Goal: Information Seeking & Learning: Learn about a topic

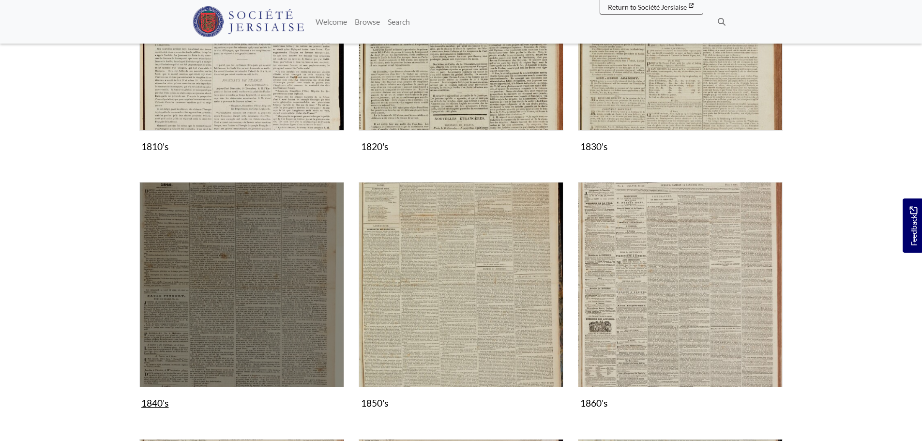
scroll to position [242, 0]
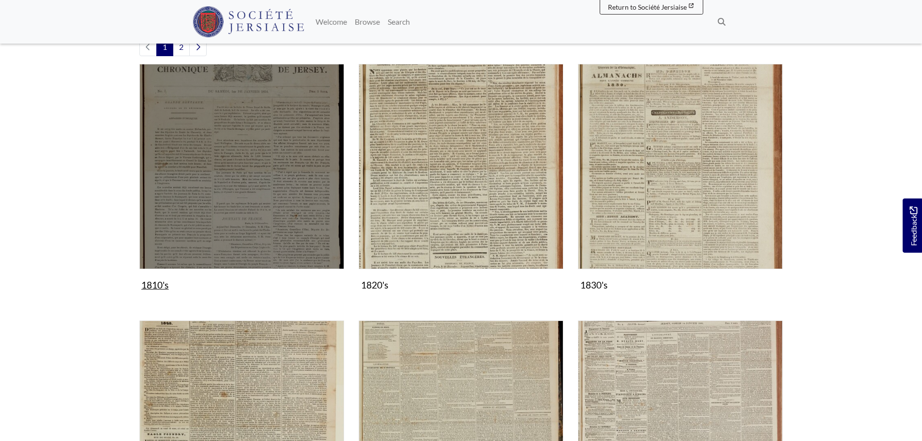
click at [250, 140] on img "Subcollection" at bounding box center [241, 166] width 205 height 205
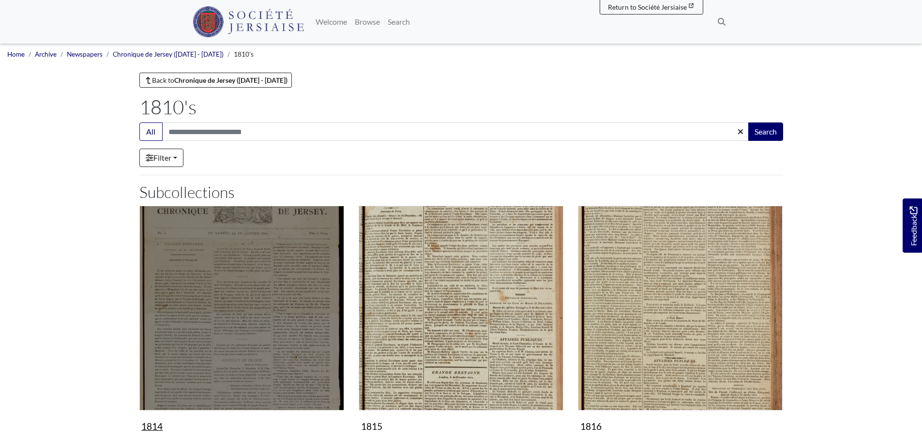
click at [241, 294] on img "Subcollection" at bounding box center [241, 308] width 205 height 205
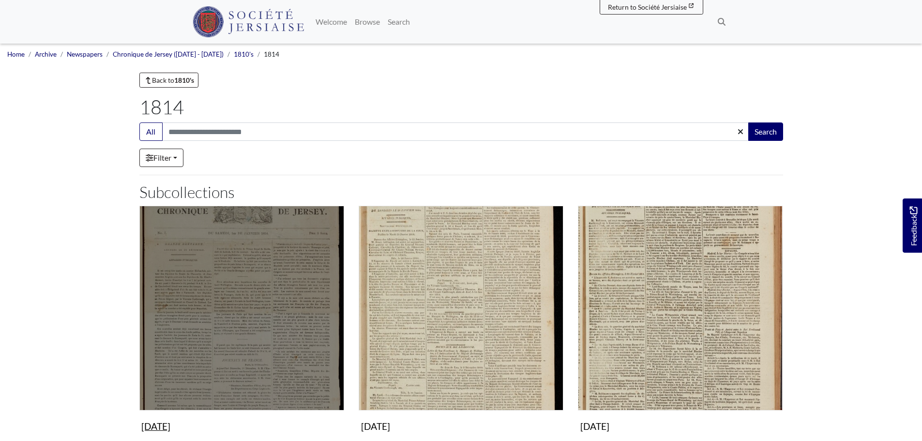
click at [242, 274] on img "Subcollection" at bounding box center [241, 308] width 205 height 205
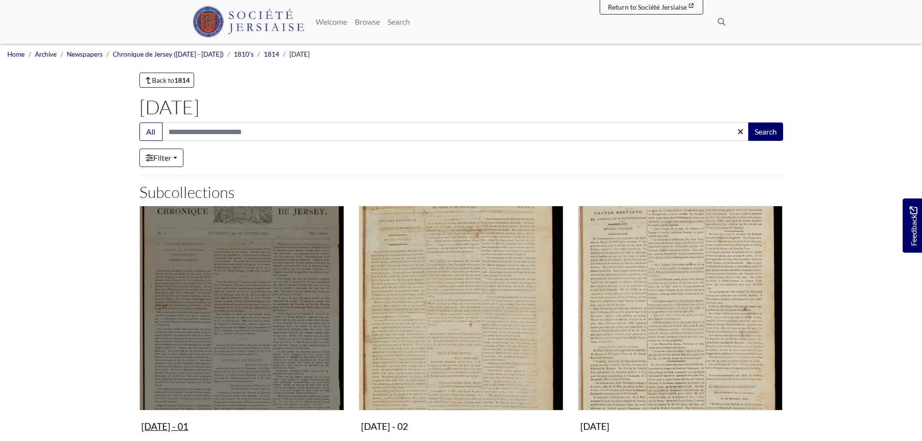
click at [253, 272] on img "Subcollection" at bounding box center [241, 308] width 205 height 205
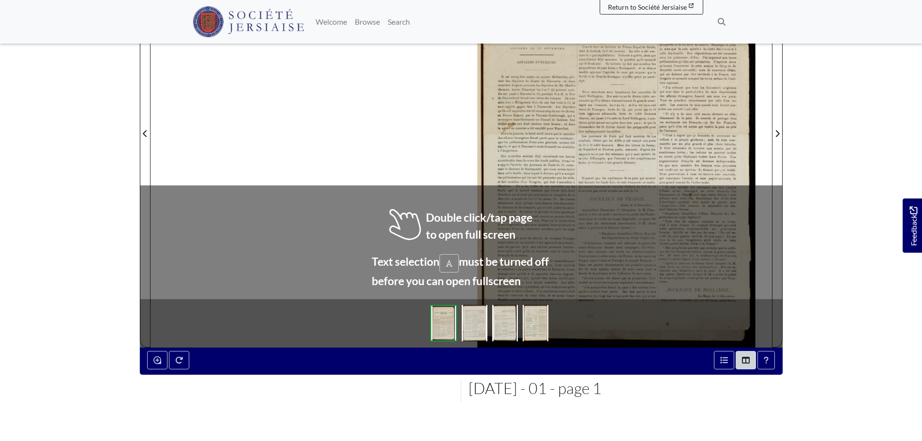
scroll to position [194, 0]
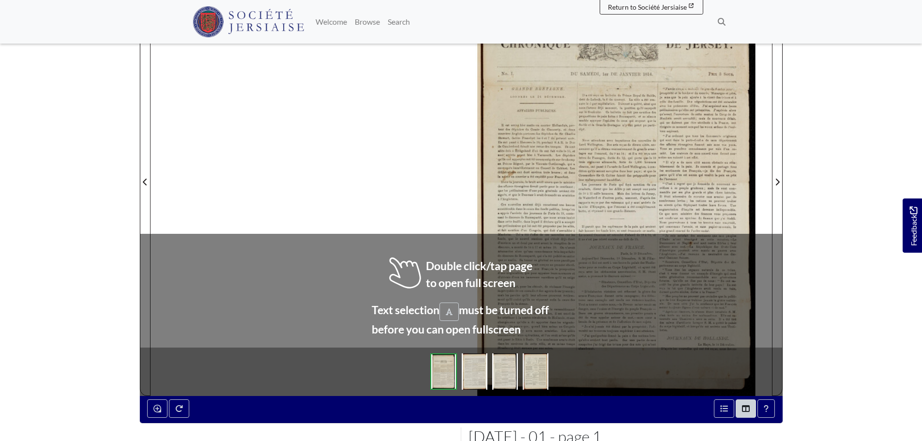
click at [680, 198] on div at bounding box center [616, 175] width 311 height 439
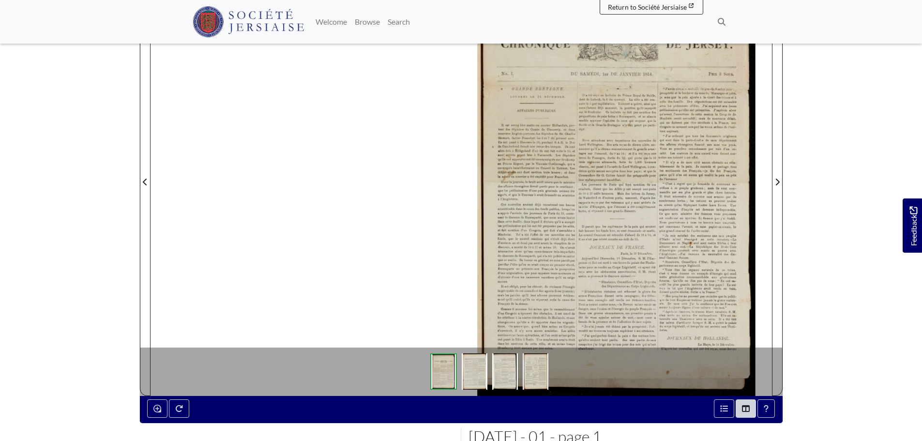
click at [531, 255] on div at bounding box center [616, 175] width 311 height 439
